Goal: Transaction & Acquisition: Subscribe to service/newsletter

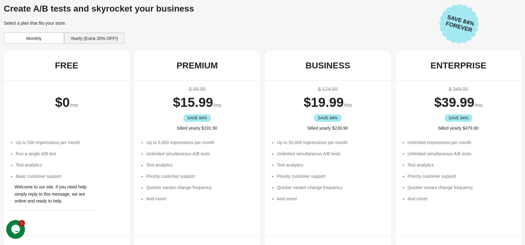
click at [50, 38] on div "Monthly" at bounding box center [34, 38] width 60 height 11
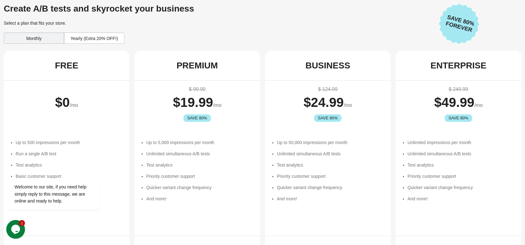
click at [50, 38] on div "Monthly" at bounding box center [34, 38] width 60 height 11
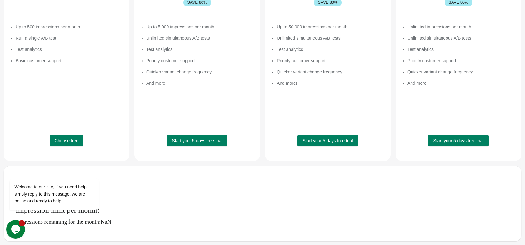
click at [67, 134] on div "Choose free" at bounding box center [67, 140] width 110 height 25
click at [67, 141] on span "Choose free" at bounding box center [67, 140] width 24 height 5
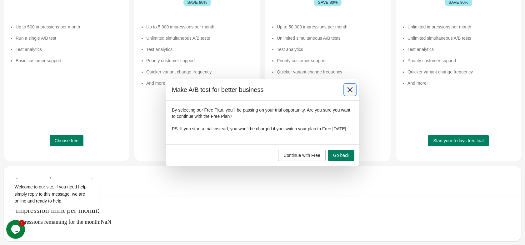
click at [350, 88] on icon at bounding box center [350, 90] width 6 height 6
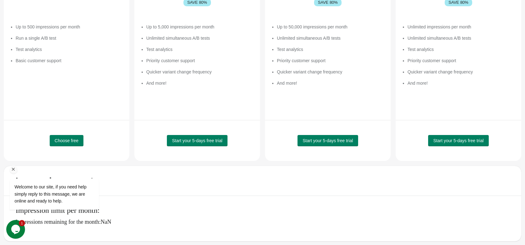
click at [54, 148] on div "Welcome to our site, if you need help simply reply to this message, we are onli…" at bounding box center [62, 179] width 113 height 74
click at [58, 143] on span "Choose free" at bounding box center [67, 140] width 24 height 5
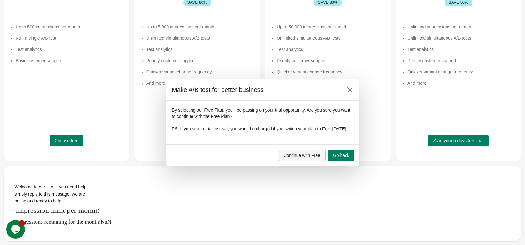
click at [289, 153] on button "Continue with Free" at bounding box center [302, 155] width 48 height 11
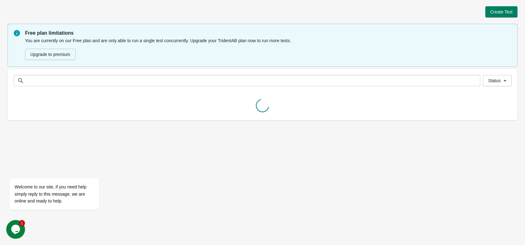
scroll to position [0, 0]
